Goal: Information Seeking & Learning: Understand process/instructions

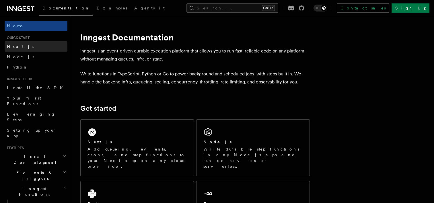
click at [28, 47] on link "Next.js" at bounding box center [36, 46] width 63 height 10
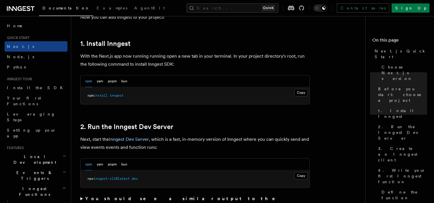
scroll to position [304, 0]
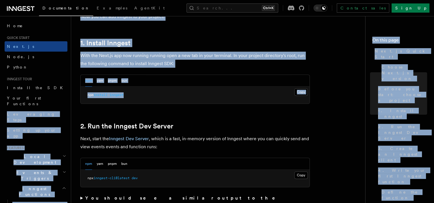
drag, startPoint x: 132, startPoint y: 94, endPoint x: 65, endPoint y: 101, distance: 66.7
click at [175, 99] on pre "npm install inngest" at bounding box center [195, 95] width 229 height 17
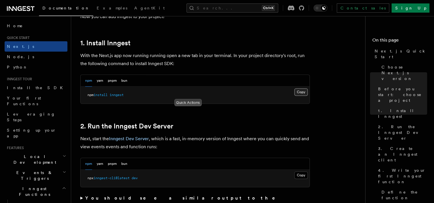
click at [300, 90] on button "Copy Copied" at bounding box center [301, 91] width 13 height 7
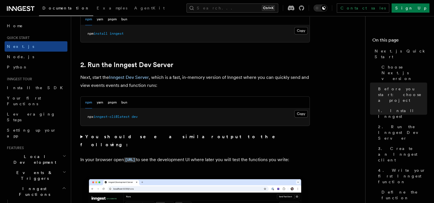
scroll to position [366, 0]
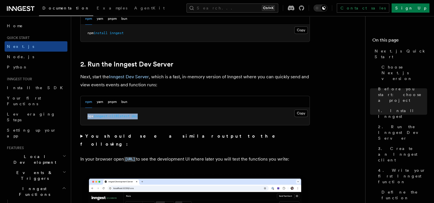
drag, startPoint x: 148, startPoint y: 118, endPoint x: 86, endPoint y: 119, distance: 62.0
click at [86, 119] on pre "npx inngest-cli@latest dev" at bounding box center [195, 116] width 229 height 17
copy span "npx inngest-cli@latest dev"
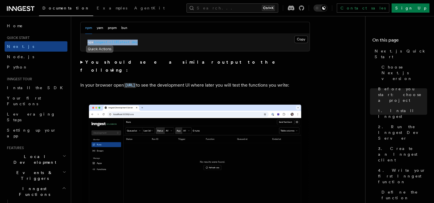
scroll to position [441, 0]
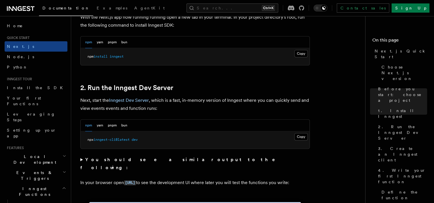
scroll to position [343, 0]
